Goal: Task Accomplishment & Management: Use online tool/utility

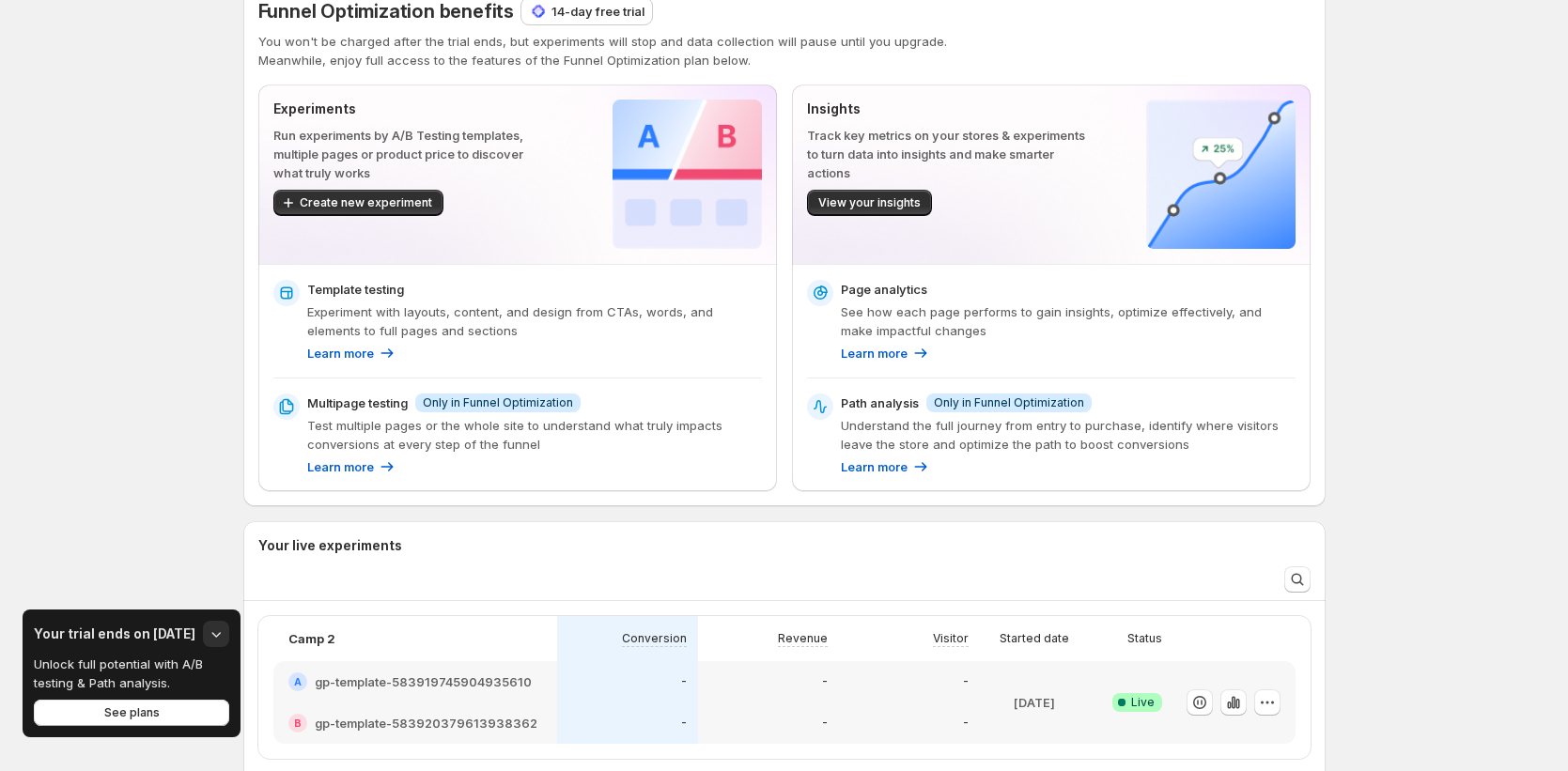
scroll to position [67, 0]
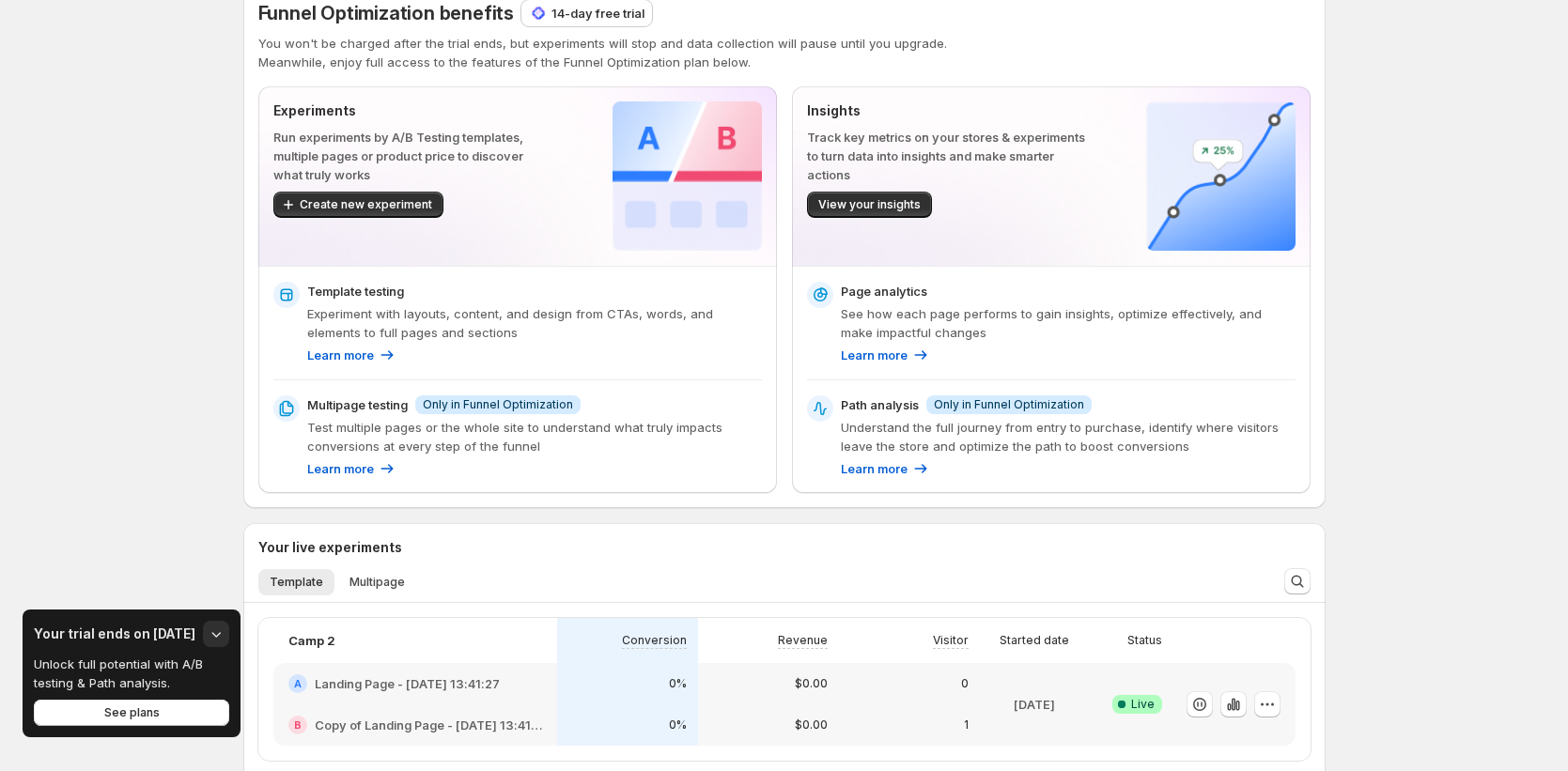
scroll to position [35, 0]
click at [489, 348] on div "Learn more" at bounding box center [534, 353] width 454 height 19
click at [866, 194] on button "View your insights" at bounding box center [869, 204] width 125 height 26
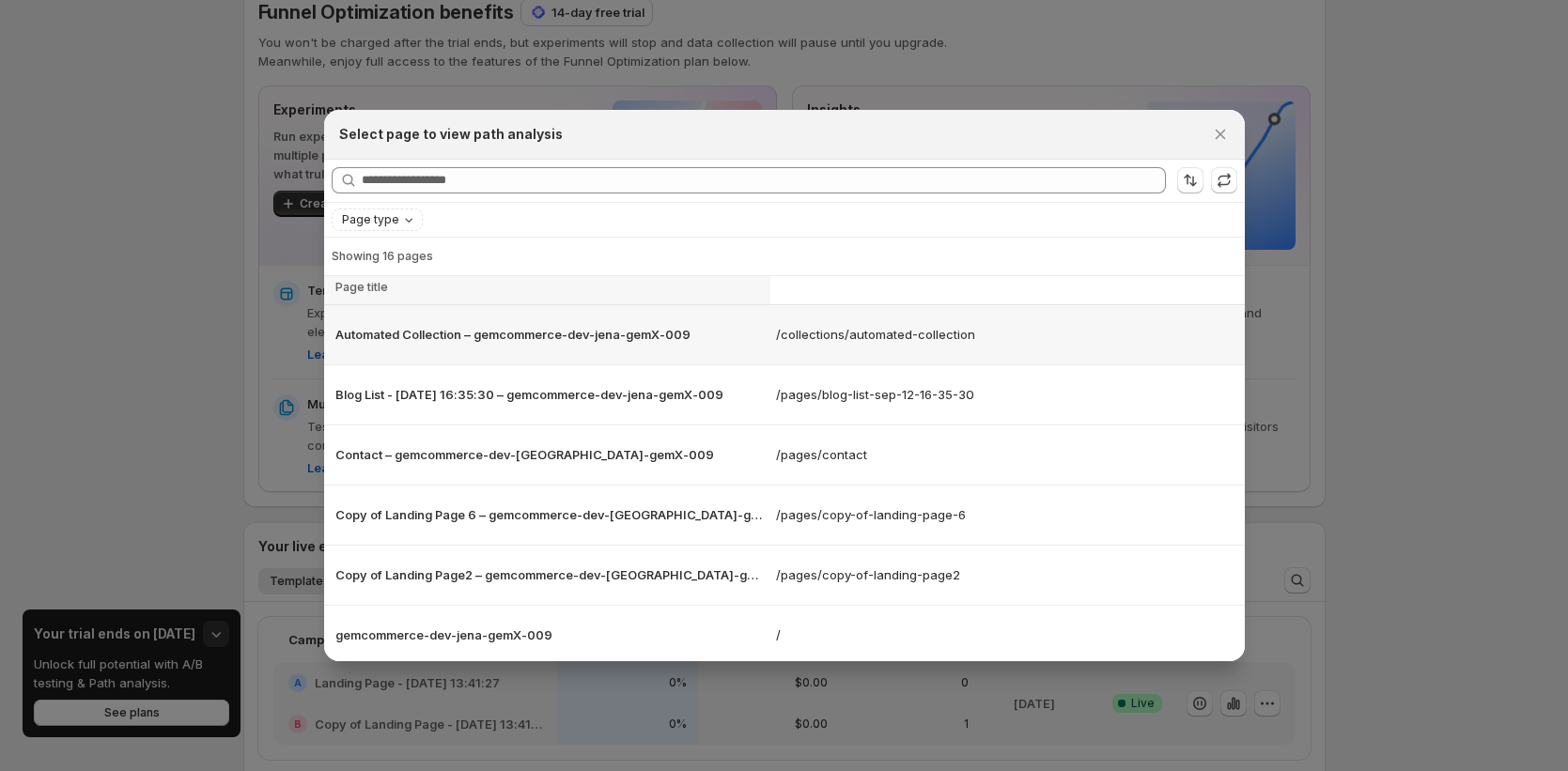
scroll to position [8, 0]
click at [1223, 134] on icon "Close" at bounding box center [1220, 134] width 19 height 19
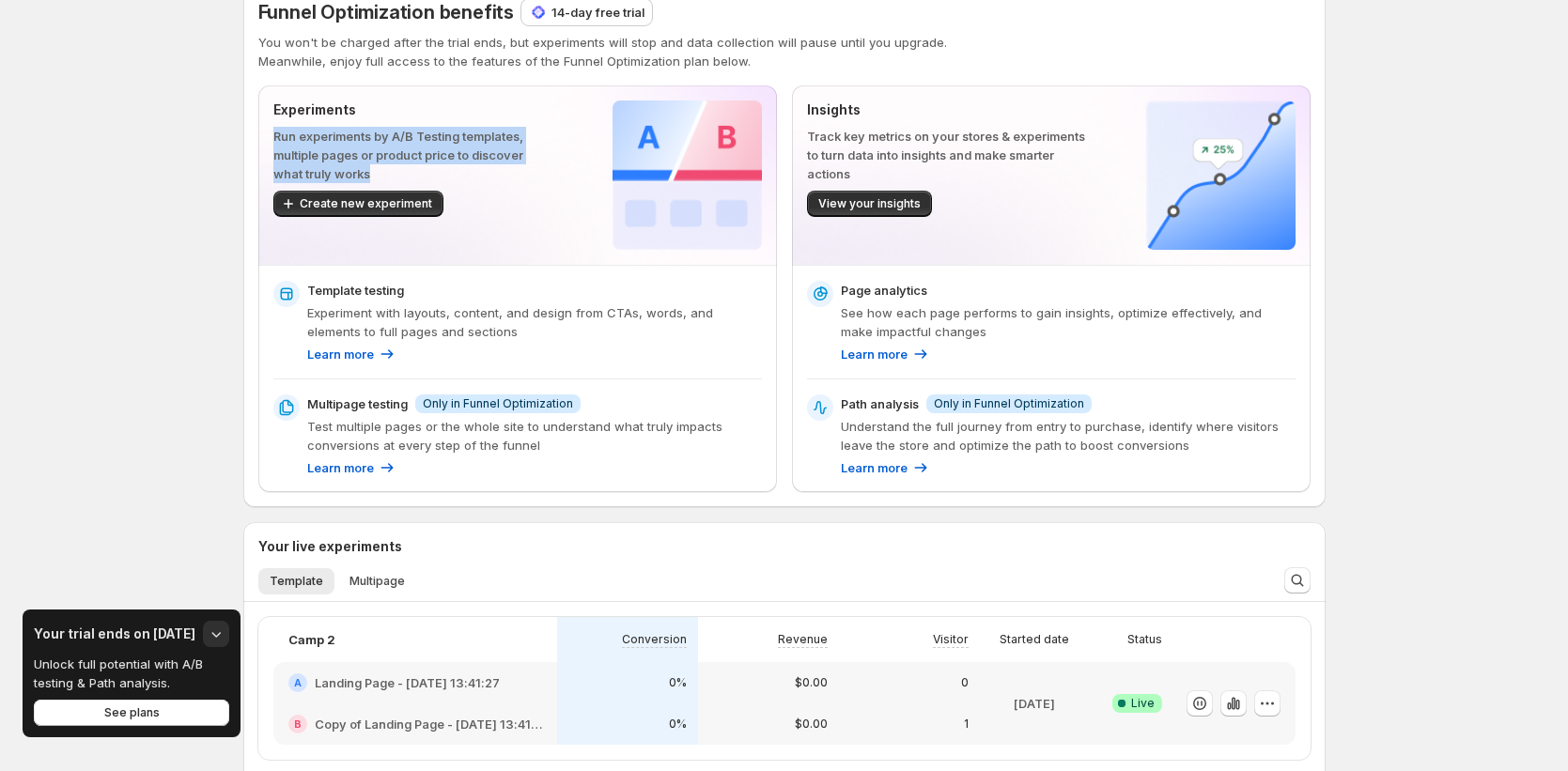
drag, startPoint x: 394, startPoint y: 173, endPoint x: 271, endPoint y: 139, distance: 127.6
click at [271, 139] on div "Experiments Run experiments by A/B Testing templates, multiple pages or product…" at bounding box center [518, 174] width 519 height 179
click at [605, 205] on div "Experiments Run experiments by A/B Testing templates, multiple pages or product…" at bounding box center [517, 175] width 488 height 150
